Goal: Information Seeking & Learning: Compare options

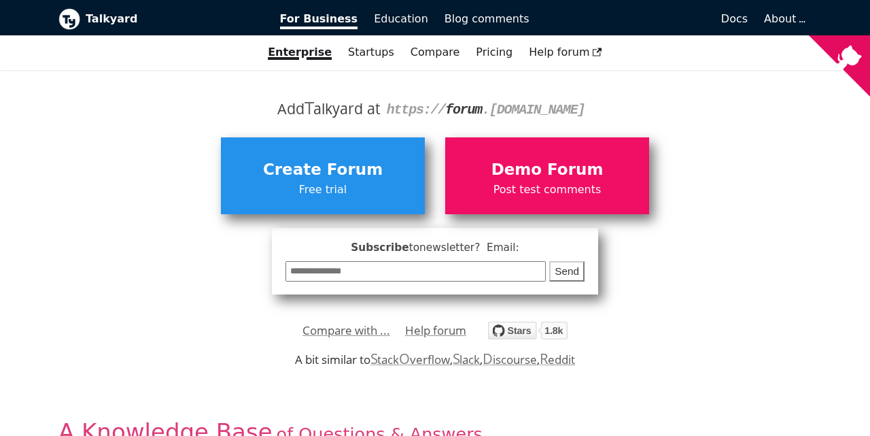
scroll to position [232, 0]
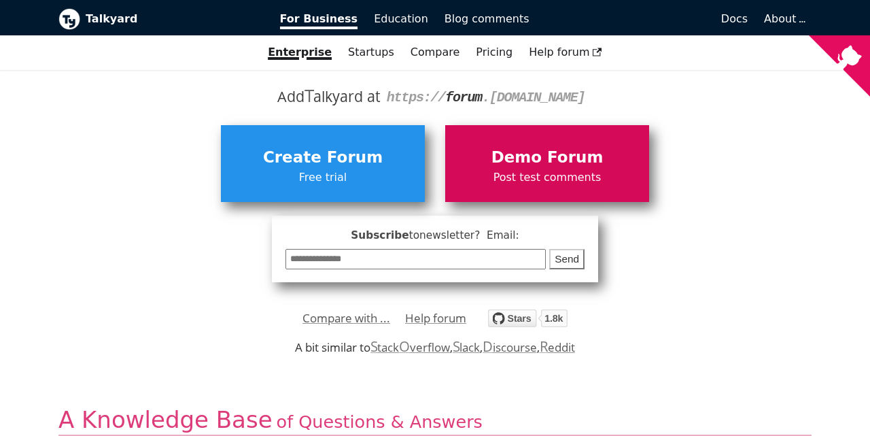
click at [567, 156] on span "Demo Forum" at bounding box center [547, 158] width 190 height 26
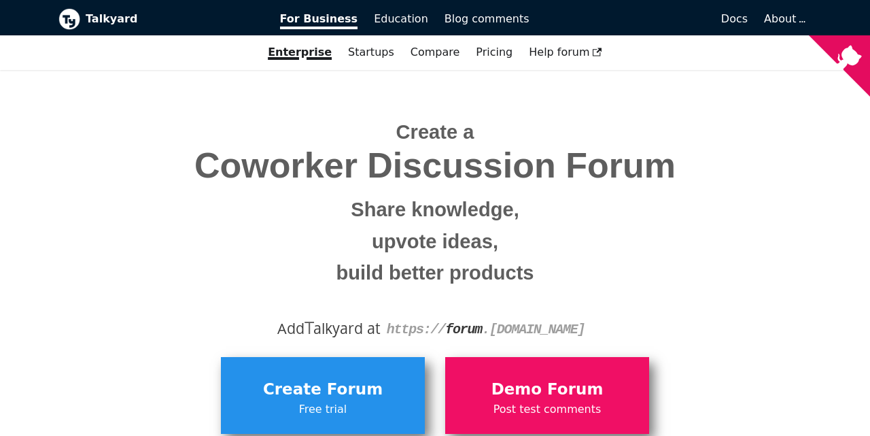
scroll to position [0, 0]
click at [492, 41] on link "Pricing" at bounding box center [494, 52] width 53 height 23
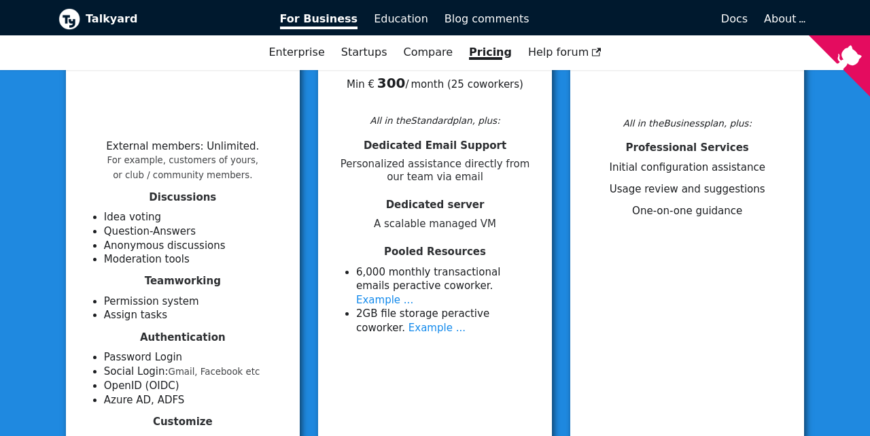
scroll to position [288, 0]
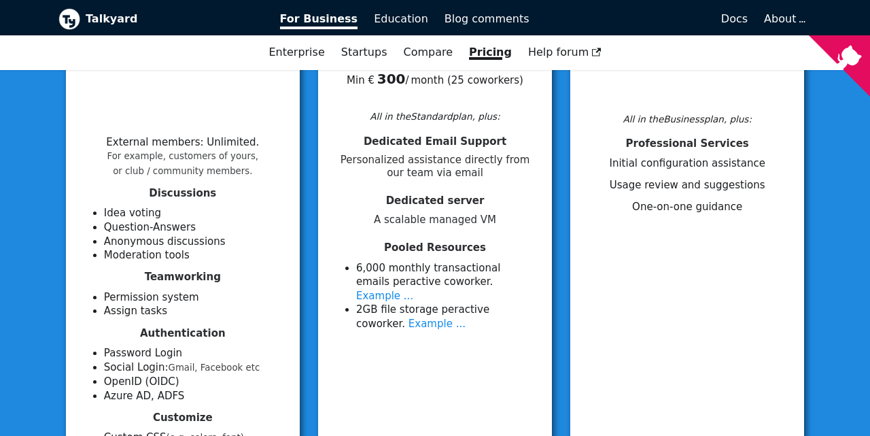
click at [379, 303] on li "2 GB file storage per active coworker . Example ..." at bounding box center [446, 317] width 180 height 28
click at [409, 318] on link "Example ..." at bounding box center [437, 324] width 57 height 12
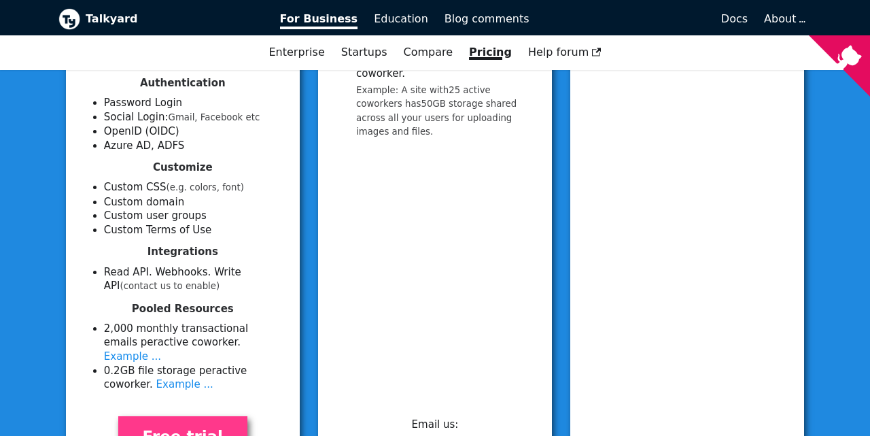
scroll to position [543, 0]
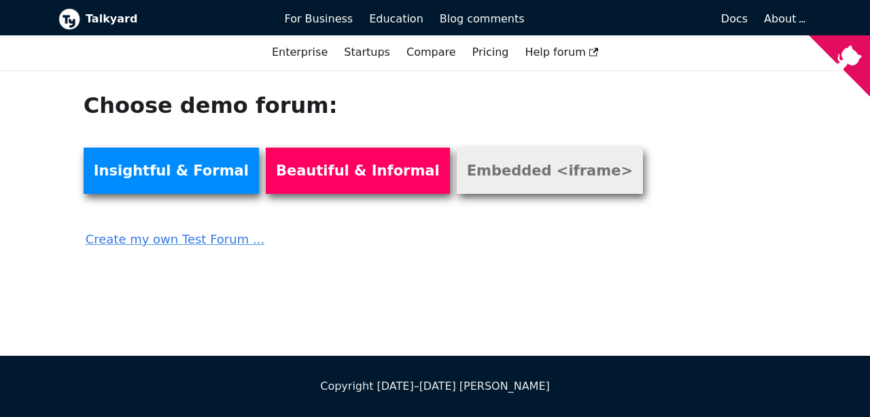
click at [517, 173] on link "Embedded <iframe>" at bounding box center [550, 171] width 186 height 46
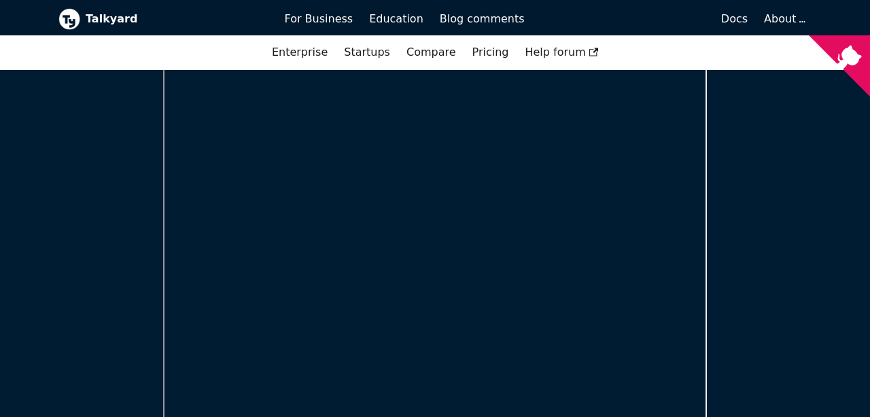
scroll to position [143, 0]
click at [503, 55] on link "Pricing" at bounding box center [490, 52] width 53 height 23
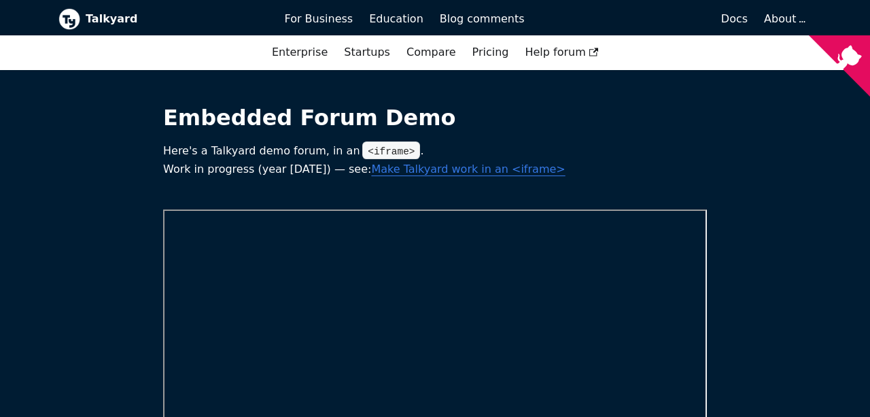
scroll to position [143, 0]
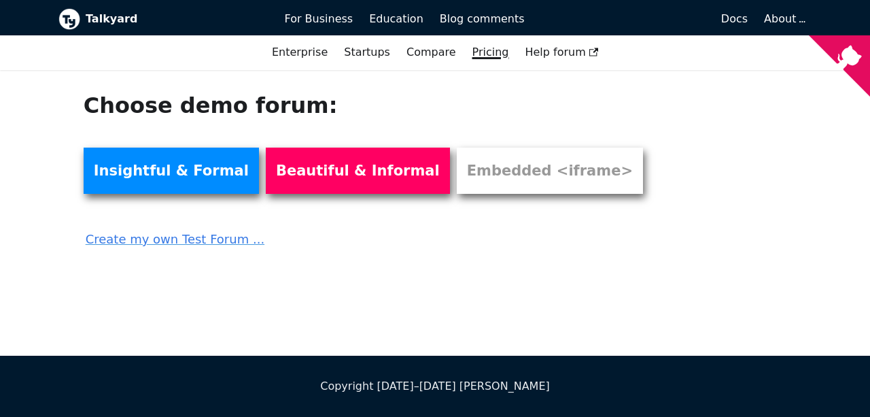
click at [490, 54] on link "Pricing" at bounding box center [490, 52] width 53 height 23
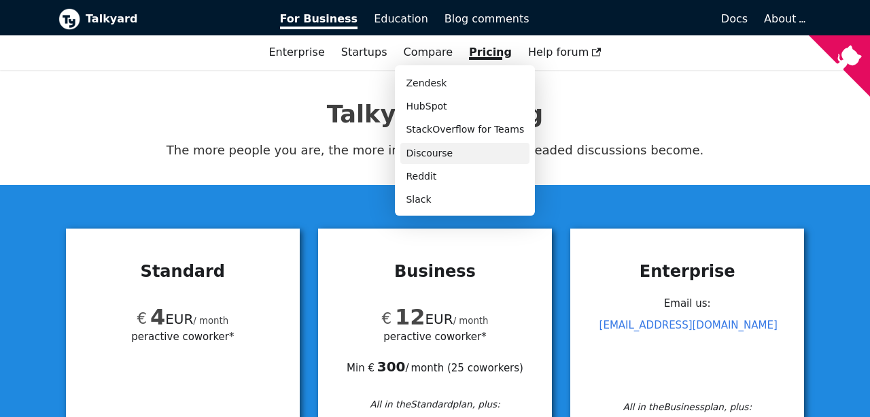
click at [443, 152] on link "Discourse" at bounding box center [465, 153] width 129 height 21
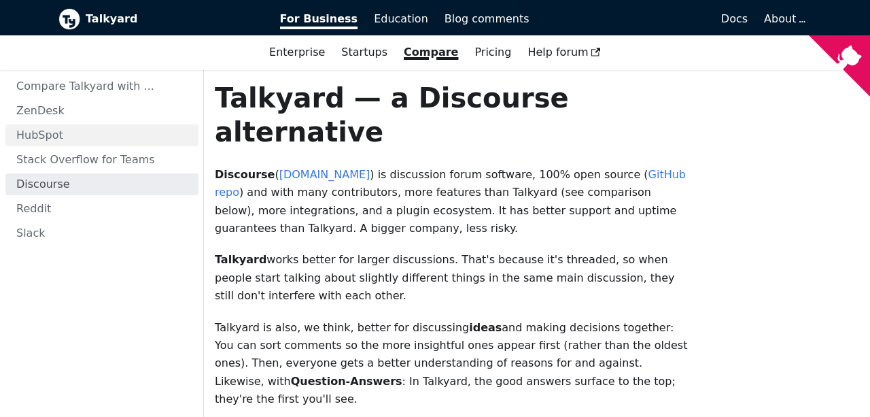
click at [84, 135] on link "HubSpot" at bounding box center [101, 135] width 193 height 22
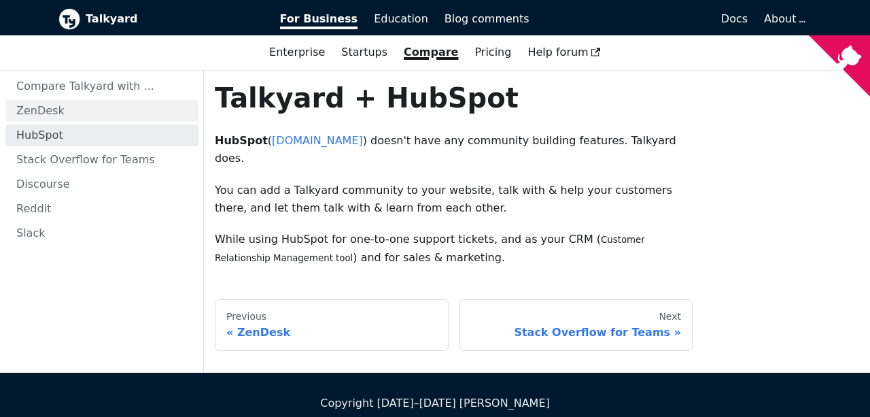
click at [75, 116] on link "ZenDesk" at bounding box center [101, 111] width 193 height 22
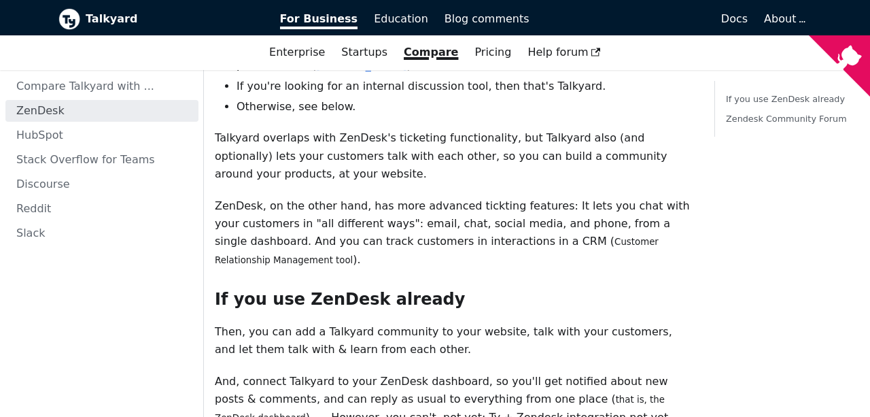
scroll to position [128, 0]
click at [44, 180] on link "Discourse" at bounding box center [101, 184] width 193 height 22
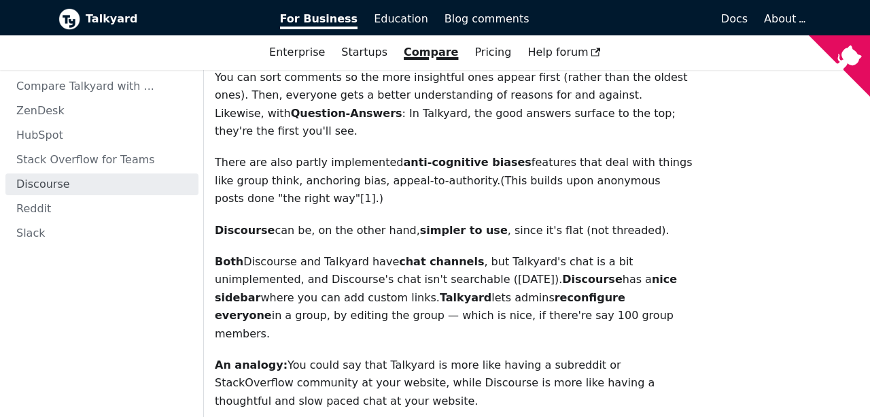
scroll to position [269, 0]
click at [40, 229] on link "Slack" at bounding box center [101, 233] width 193 height 22
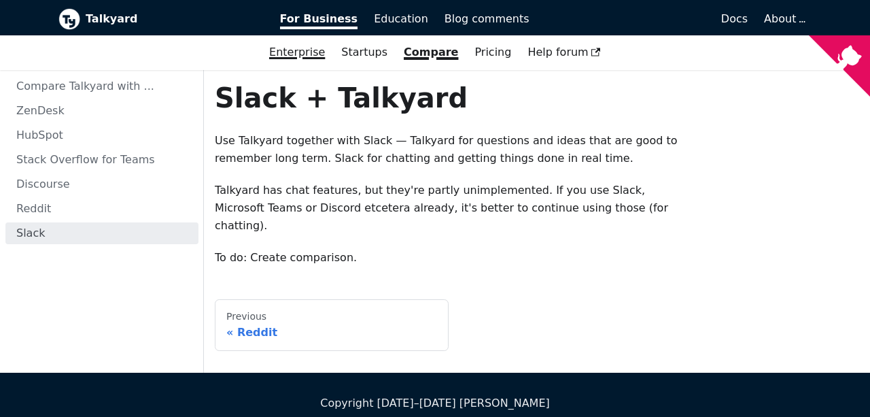
click at [316, 58] on link "Enterprise" at bounding box center [297, 52] width 72 height 23
